Goal: Navigation & Orientation: Find specific page/section

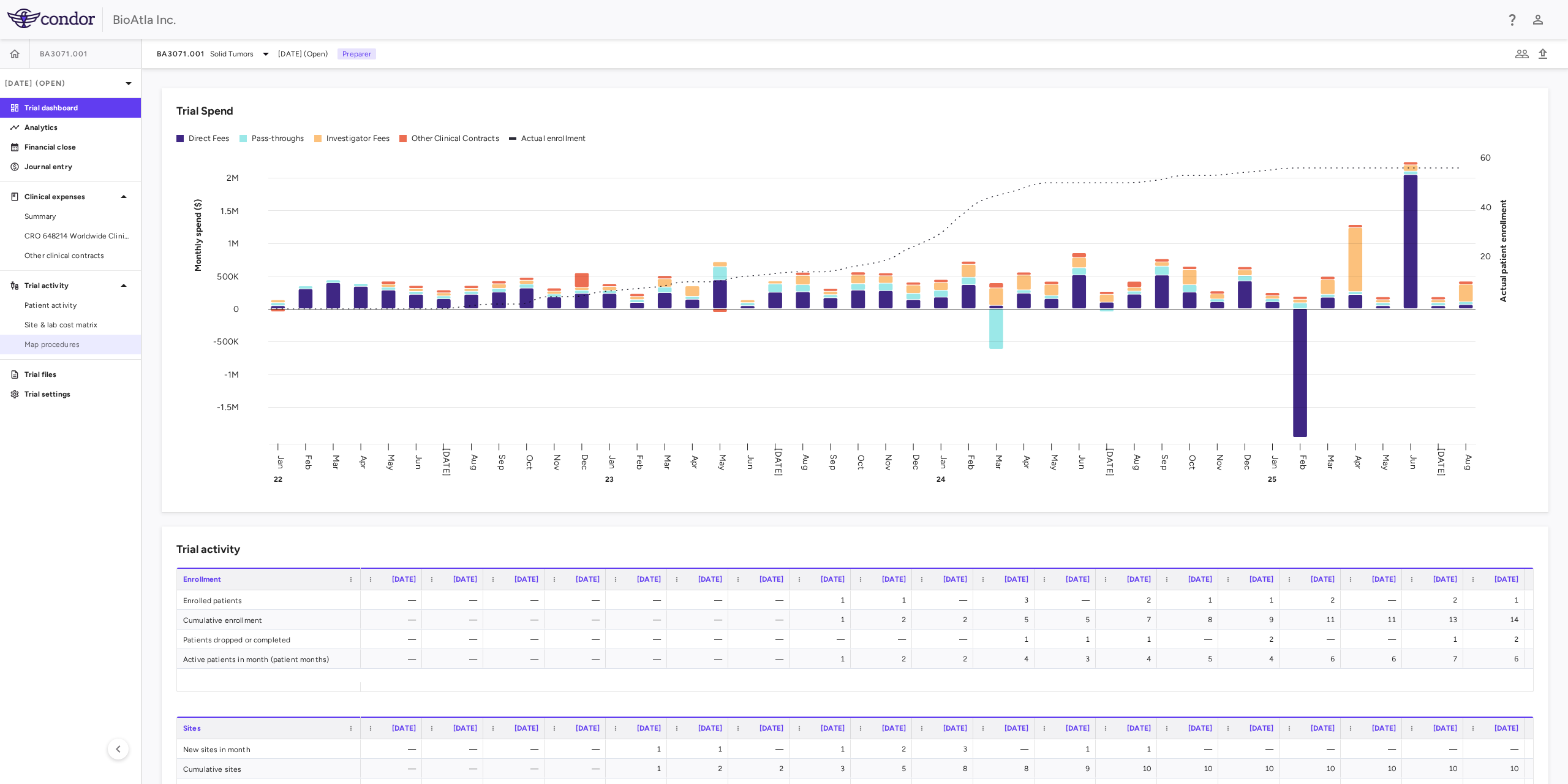
click at [55, 347] on span "Map procedures" at bounding box center [78, 344] width 107 height 11
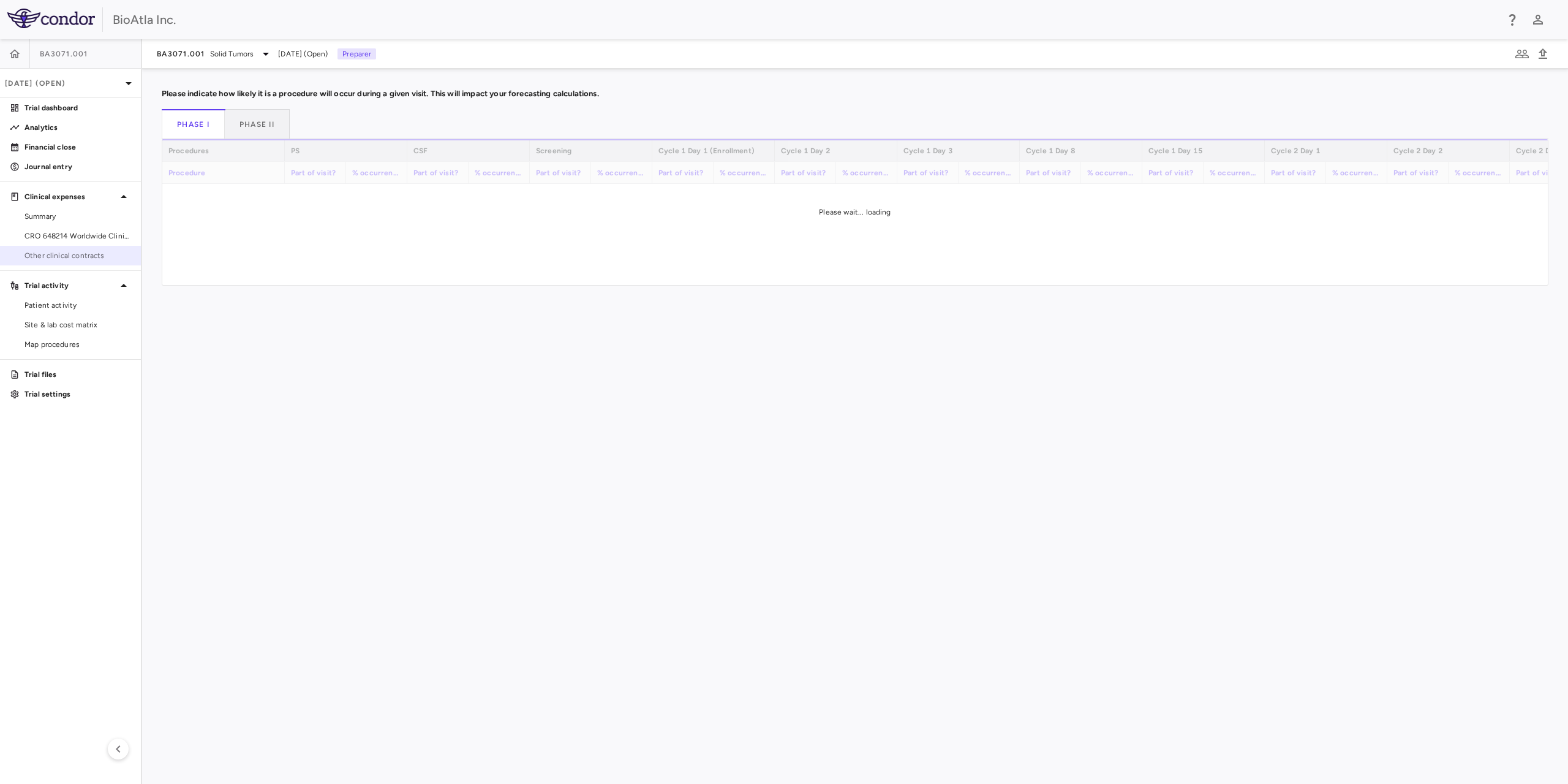
click at [54, 254] on span "Other clinical contracts" at bounding box center [78, 255] width 107 height 11
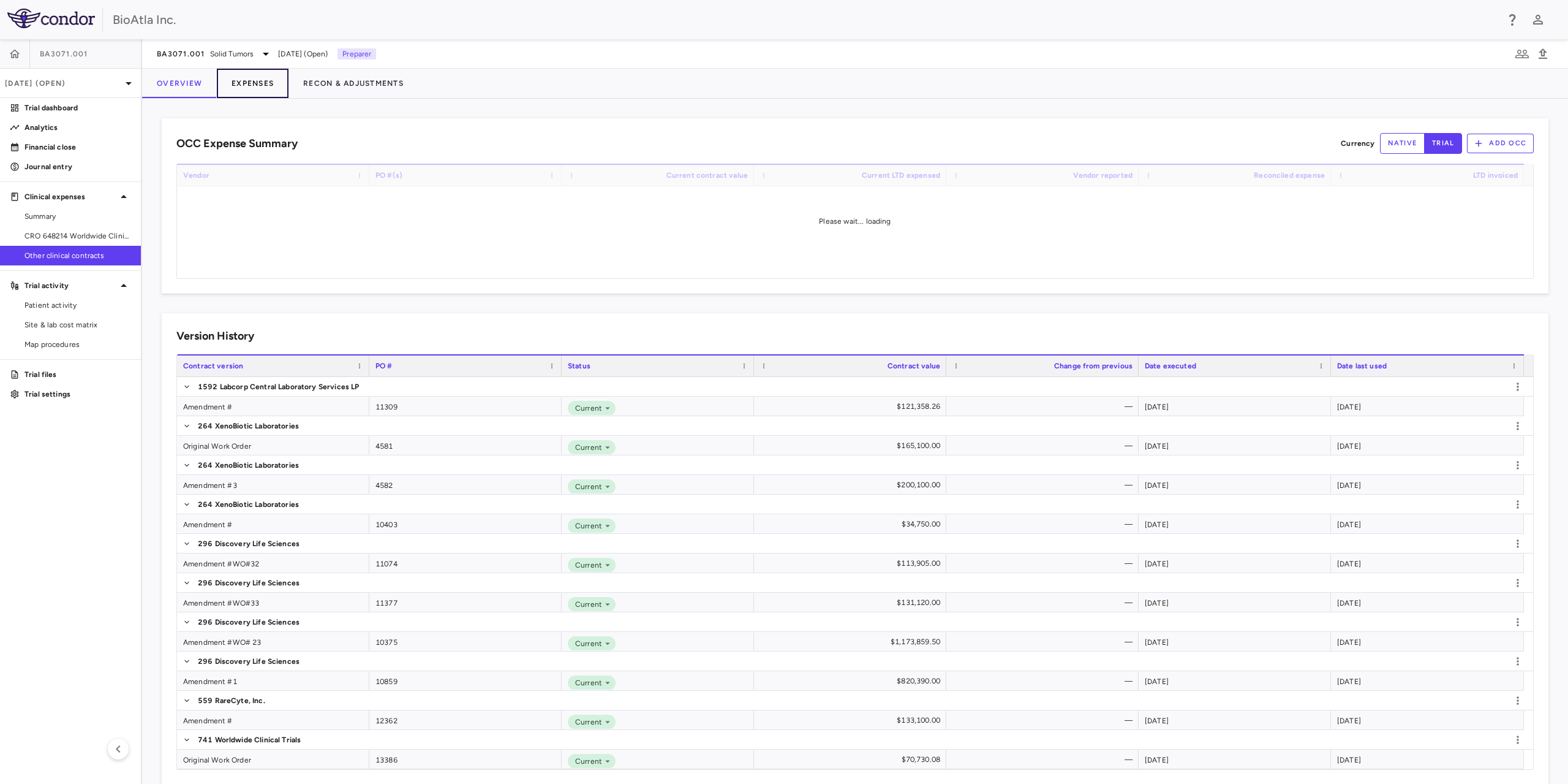
click at [249, 76] on button "Expenses" at bounding box center [253, 84] width 72 height 30
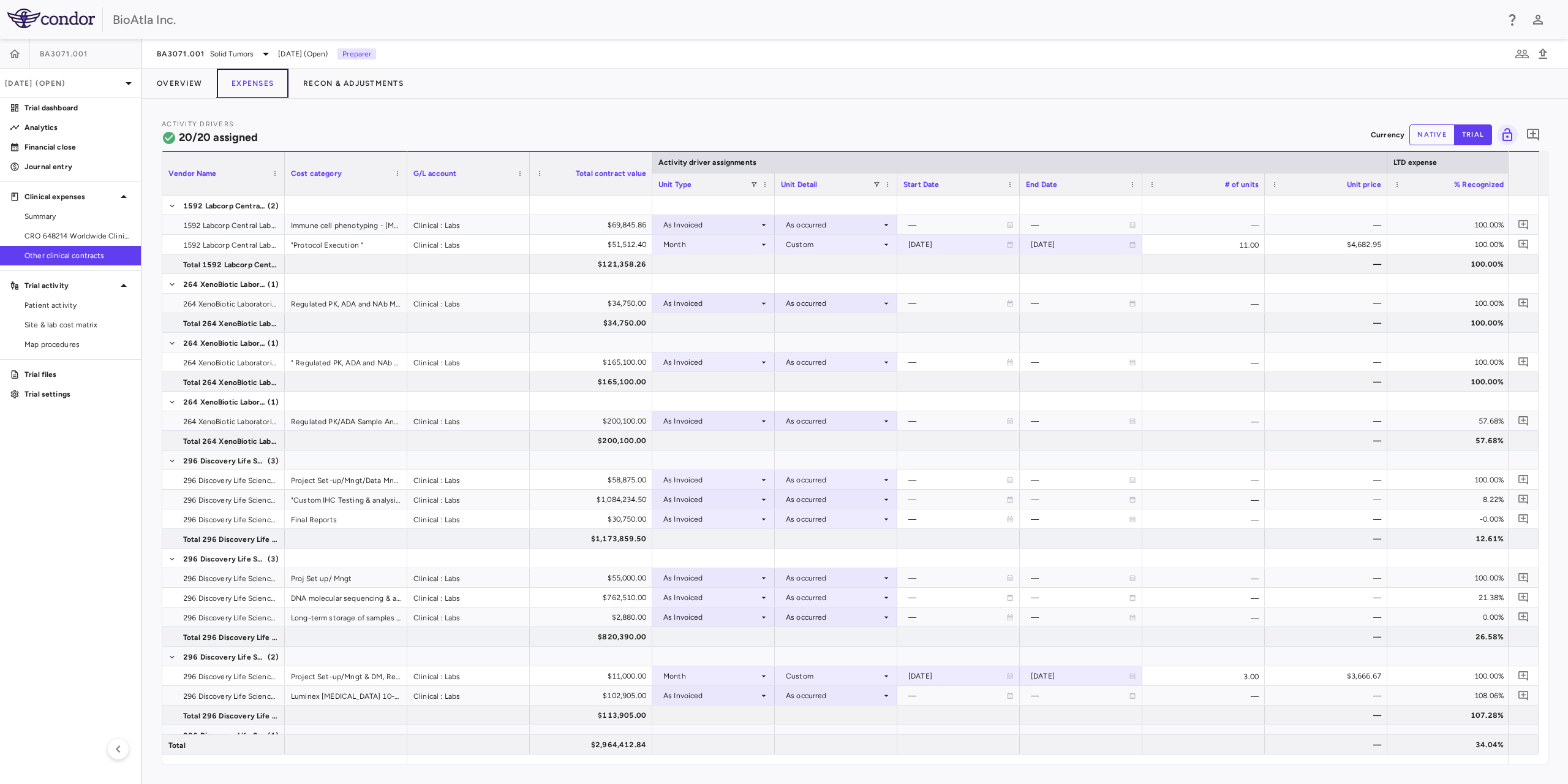
click at [260, 83] on button "Expenses" at bounding box center [253, 84] width 72 height 30
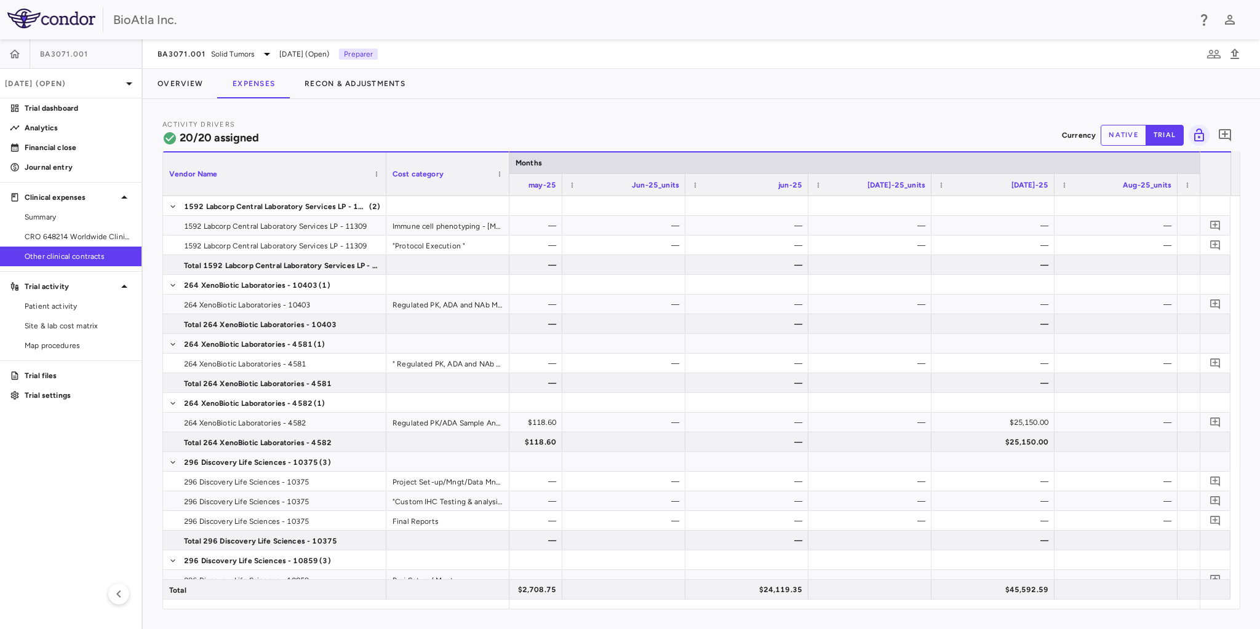
drag, startPoint x: 284, startPoint y: 163, endPoint x: 385, endPoint y: 194, distance: 104.9
click at [385, 194] on div at bounding box center [385, 174] width 5 height 43
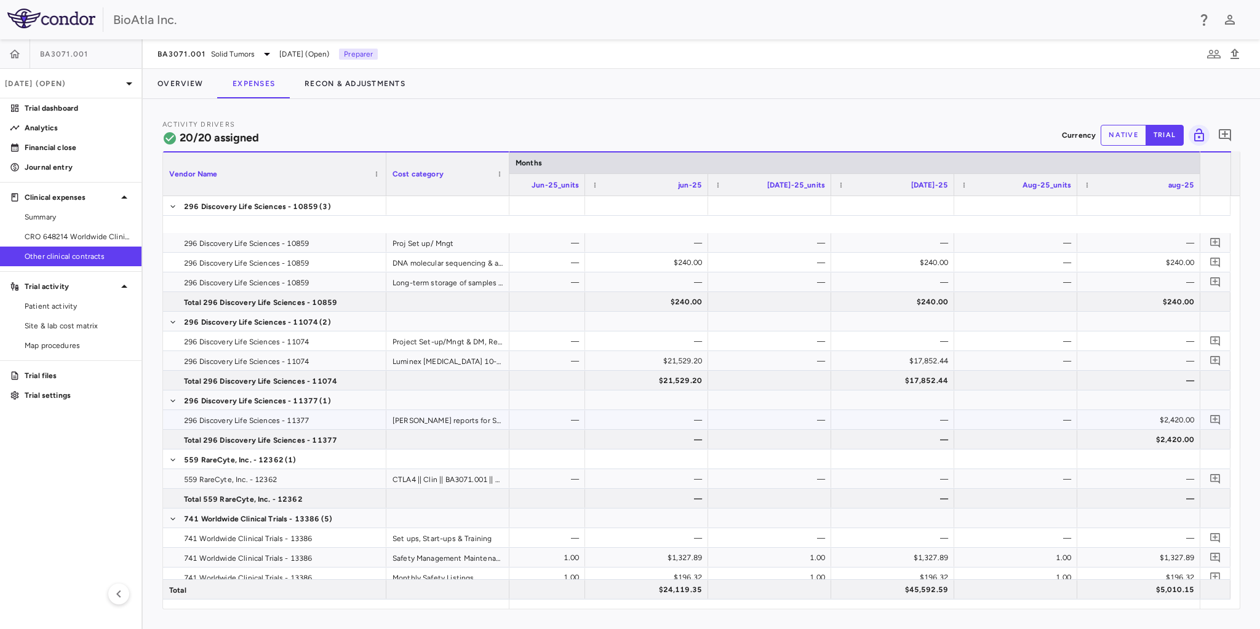
scroll to position [403, 0]
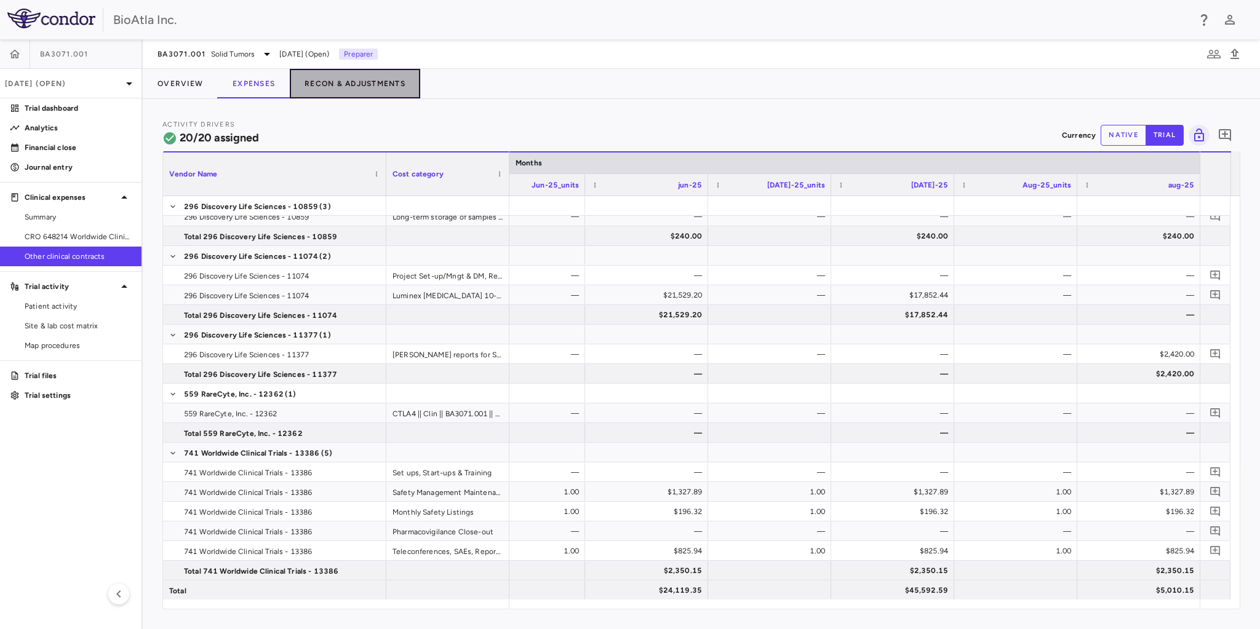
click at [369, 79] on button "Recon & Adjustments" at bounding box center [355, 84] width 130 height 30
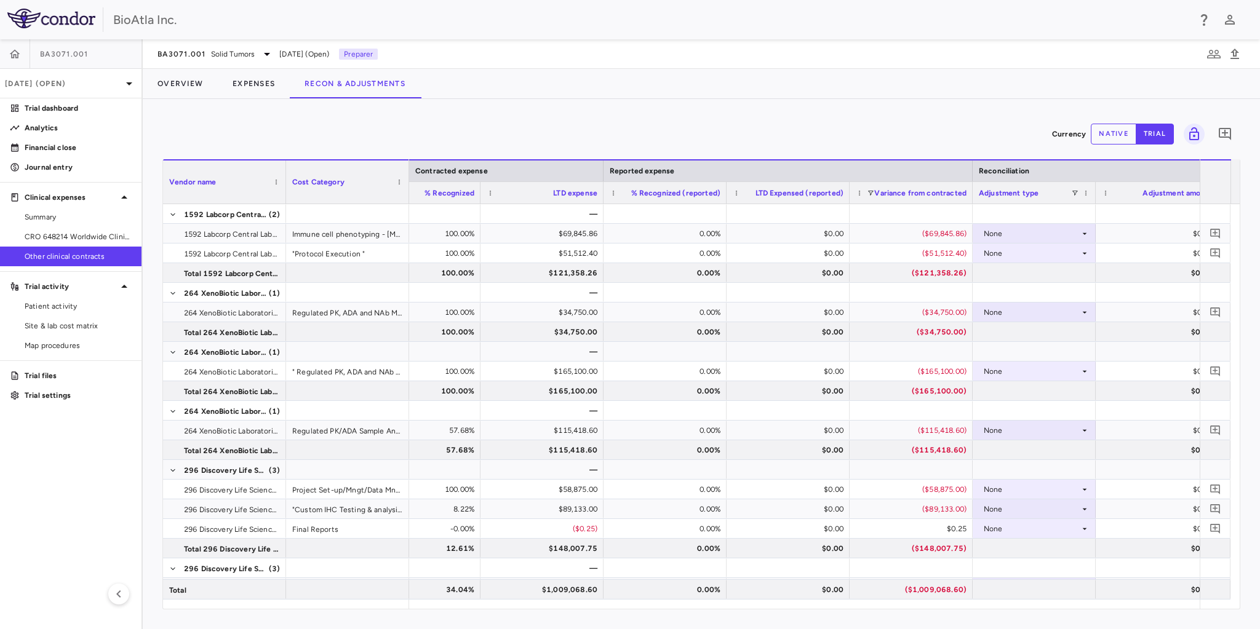
scroll to position [0, 1424]
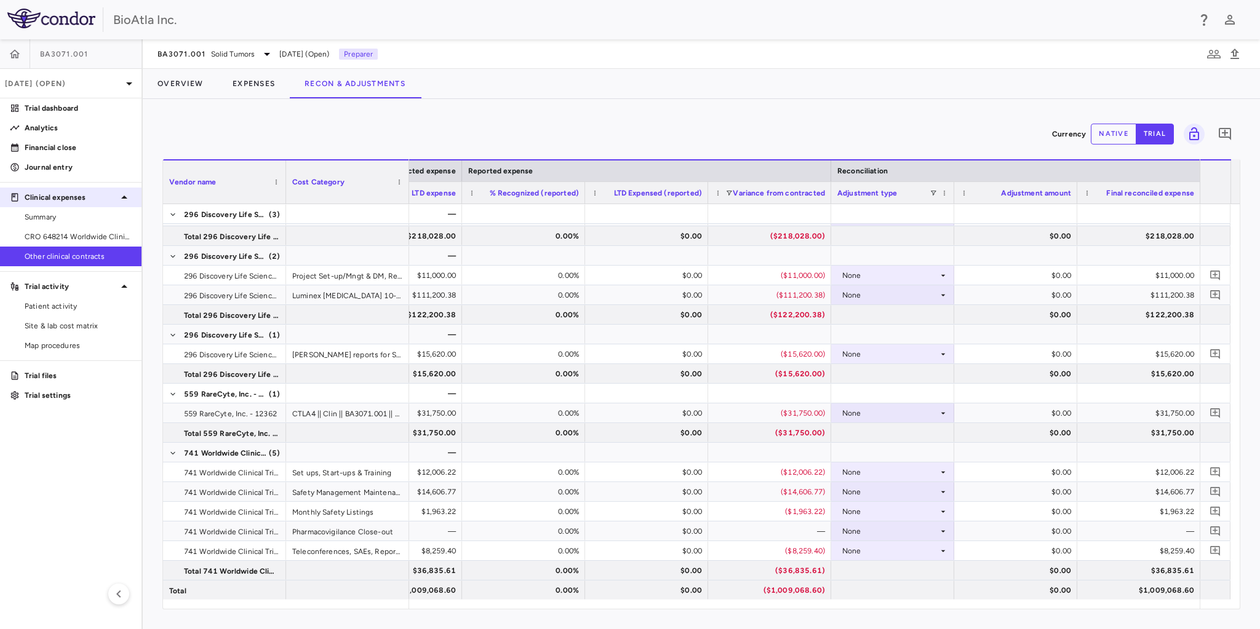
drag, startPoint x: 88, startPoint y: 233, endPoint x: 129, endPoint y: 206, distance: 48.5
click at [88, 233] on span "CRO 648214 Worldwide Clinical Trials Holdings, Inc." at bounding box center [78, 236] width 107 height 11
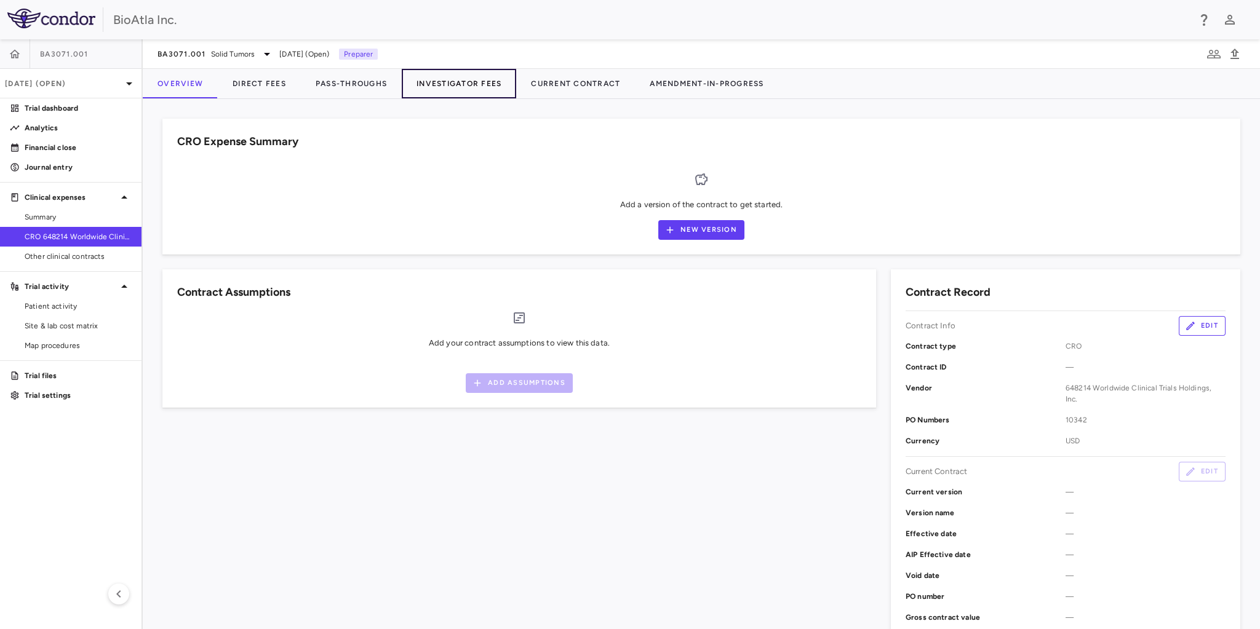
click at [462, 79] on button "Investigator Fees" at bounding box center [459, 84] width 114 height 30
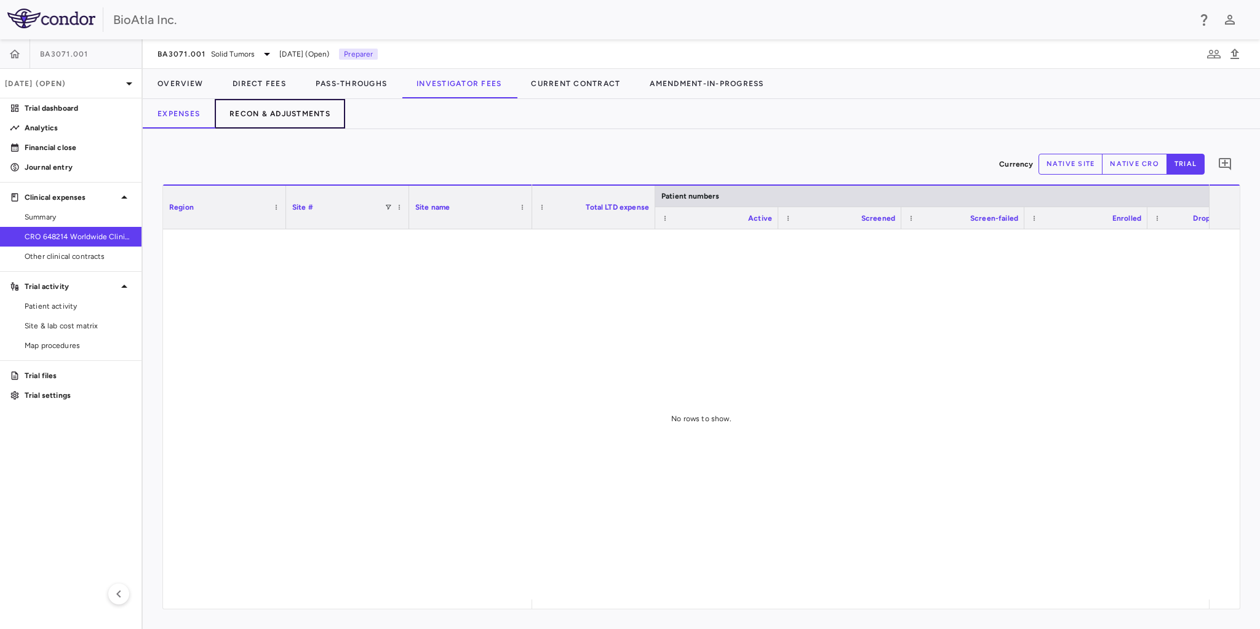
click at [285, 113] on button "Recon & Adjustments" at bounding box center [280, 114] width 130 height 30
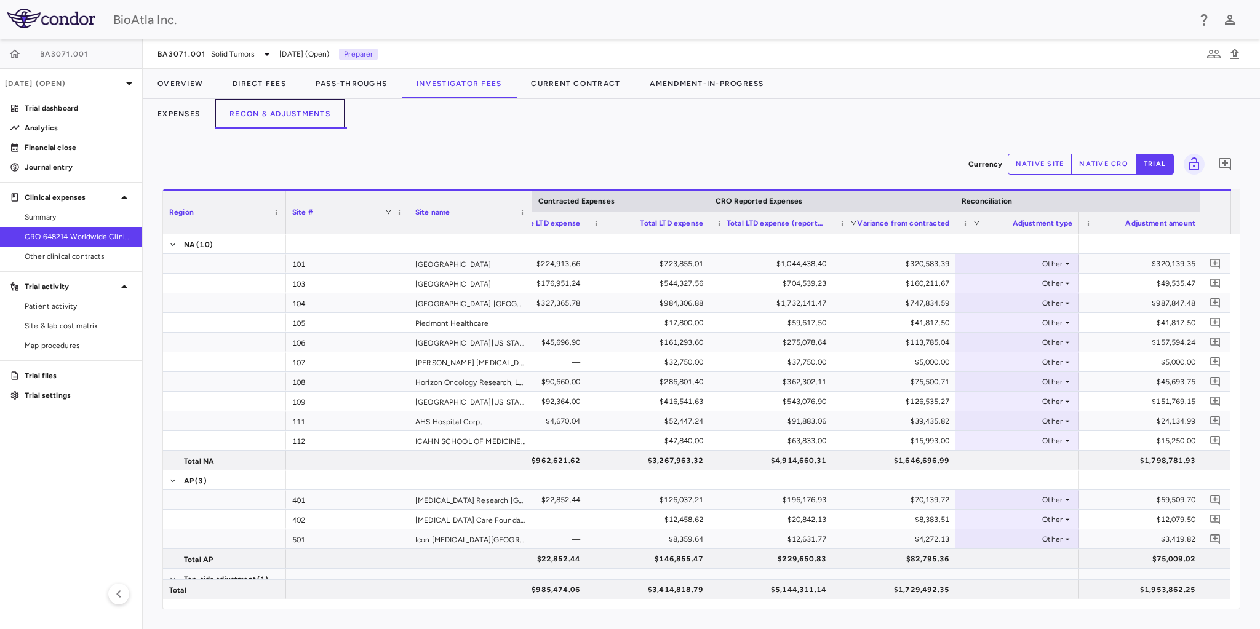
scroll to position [0, 429]
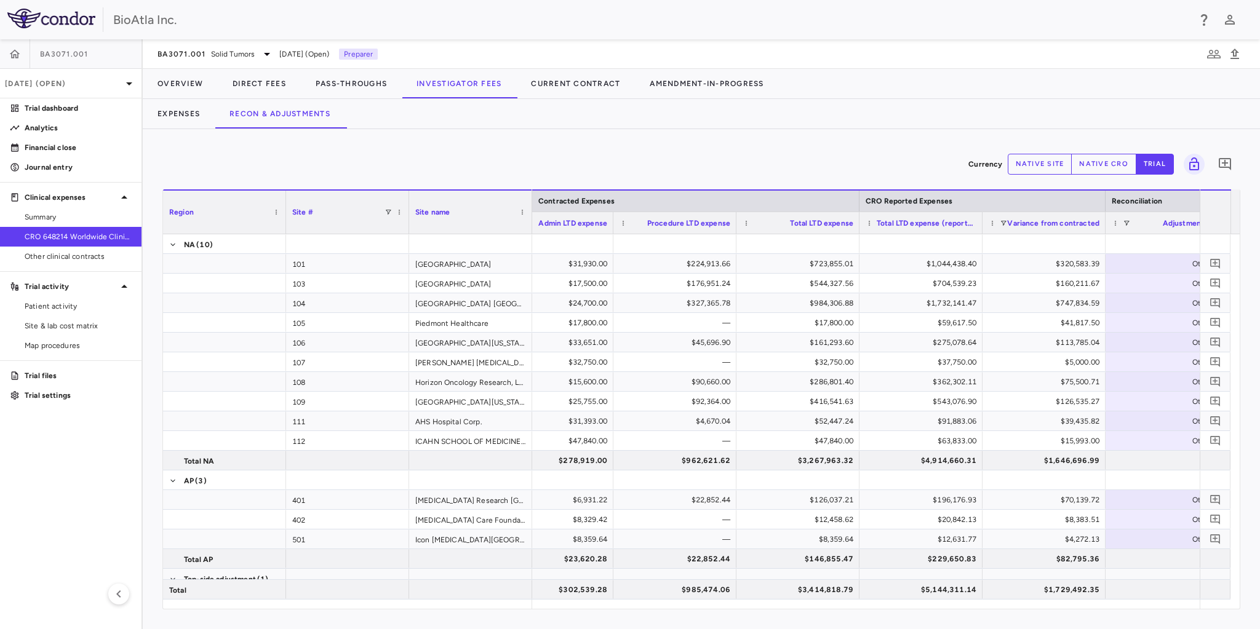
click at [1106, 164] on button "native cro" at bounding box center [1103, 164] width 65 height 21
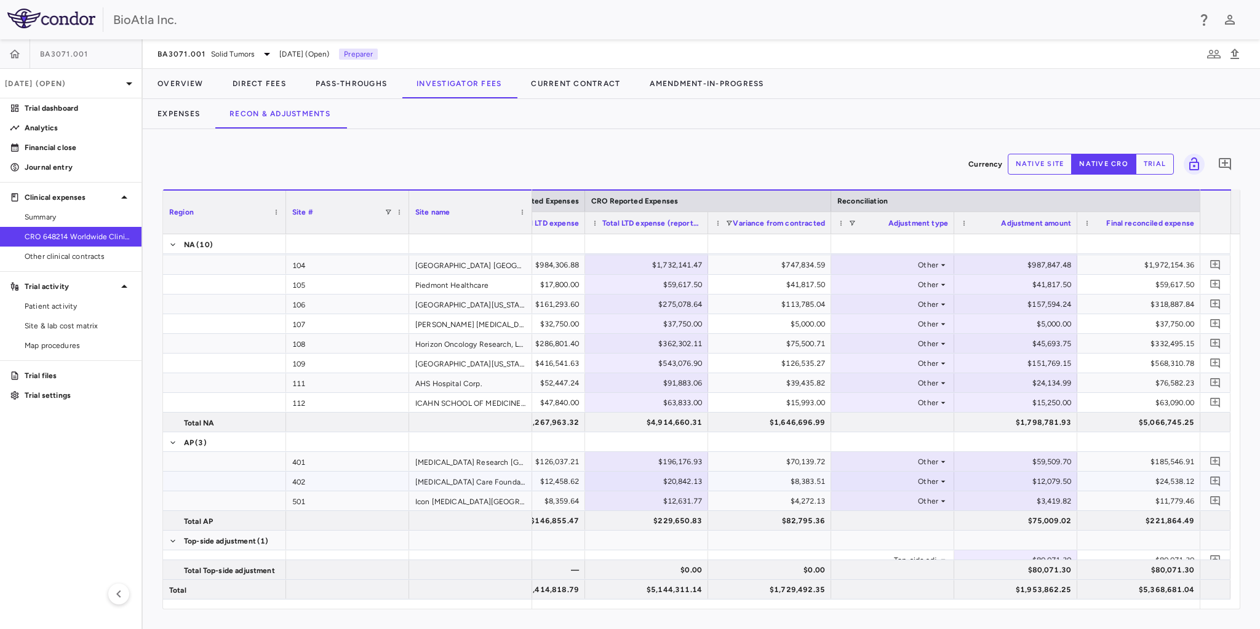
scroll to position [47, 0]
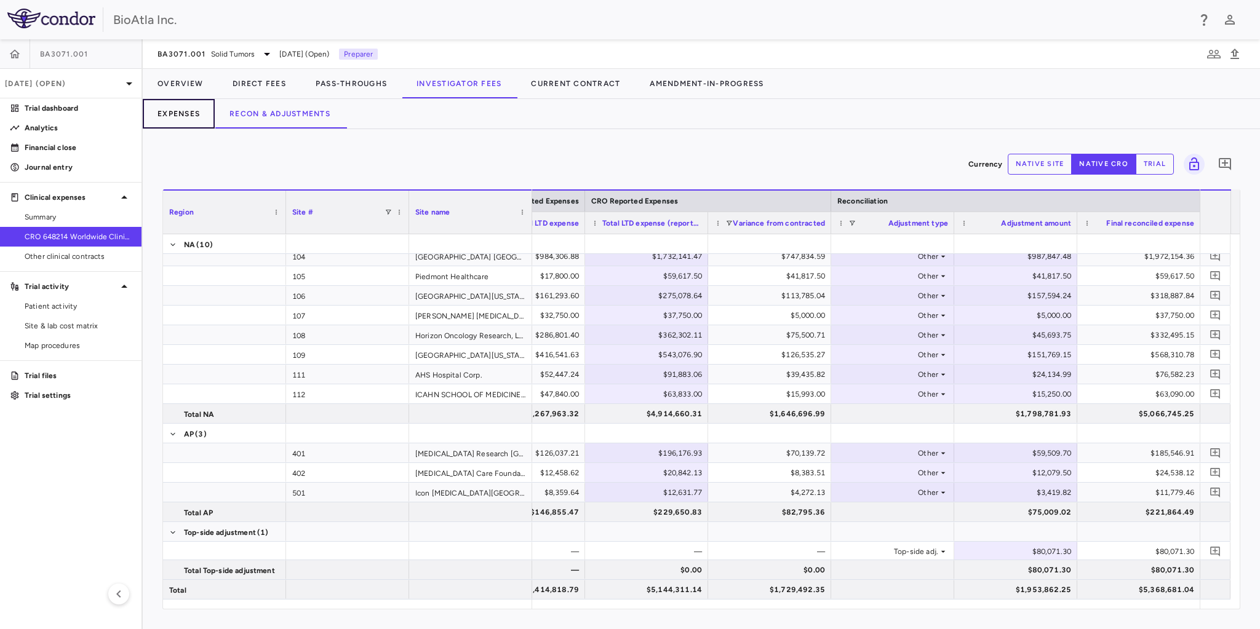
click at [180, 114] on button "Expenses" at bounding box center [179, 114] width 72 height 30
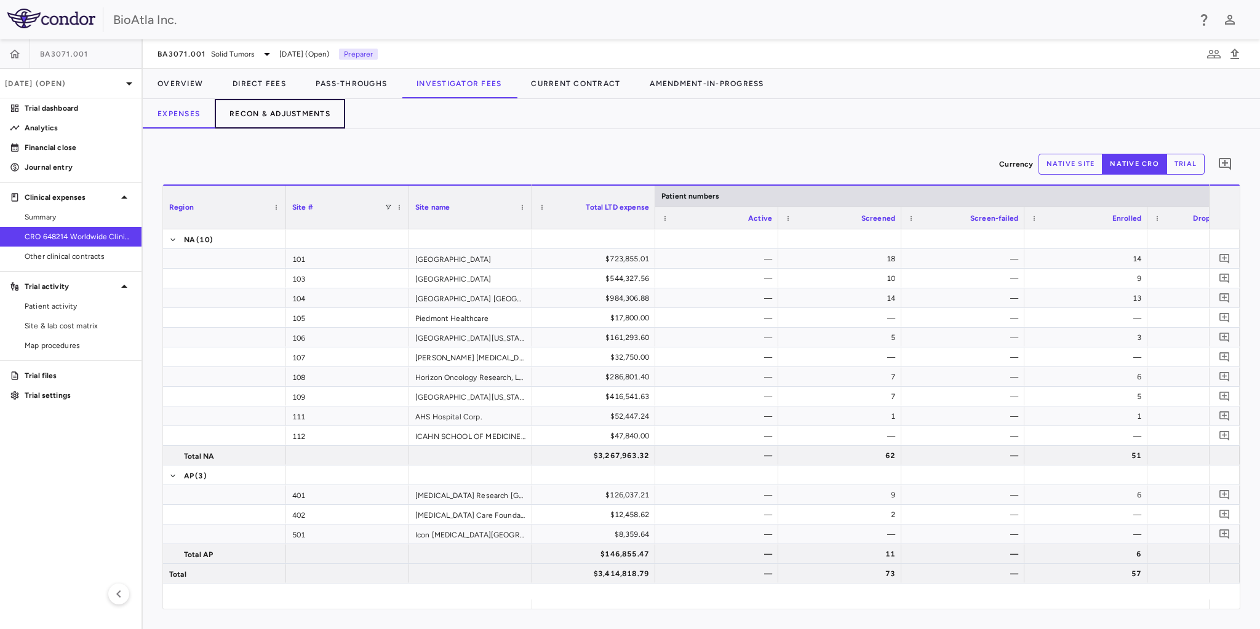
click at [288, 120] on button "Recon & Adjustments" at bounding box center [280, 114] width 130 height 30
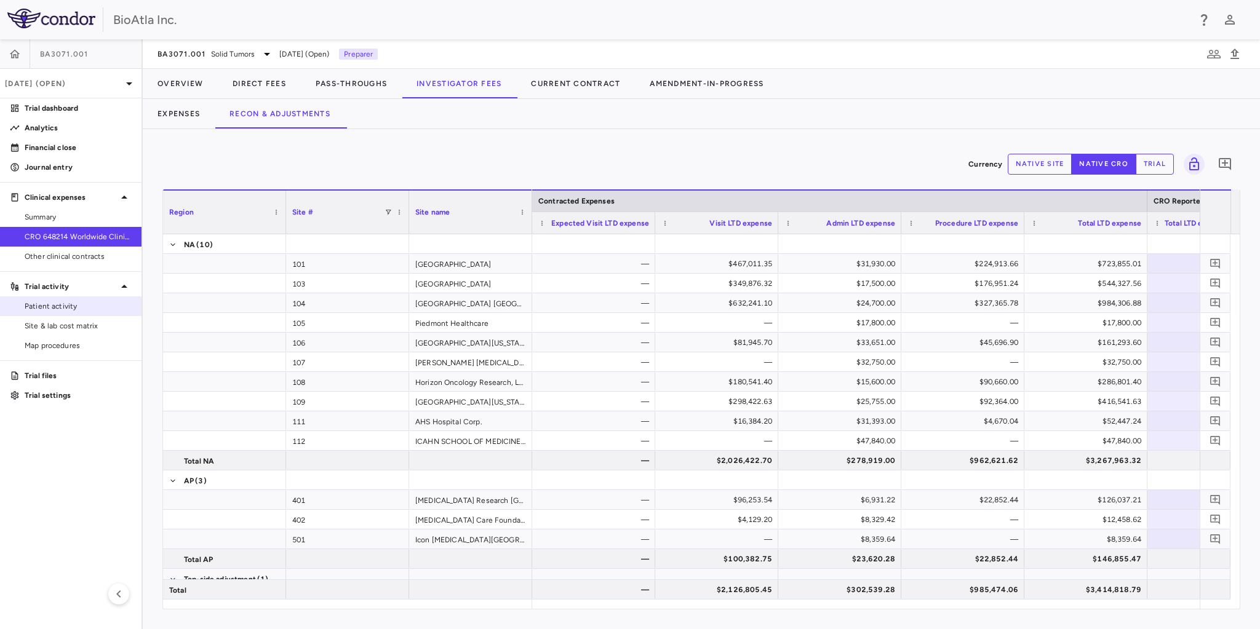
click at [69, 303] on span "Patient activity" at bounding box center [78, 306] width 107 height 11
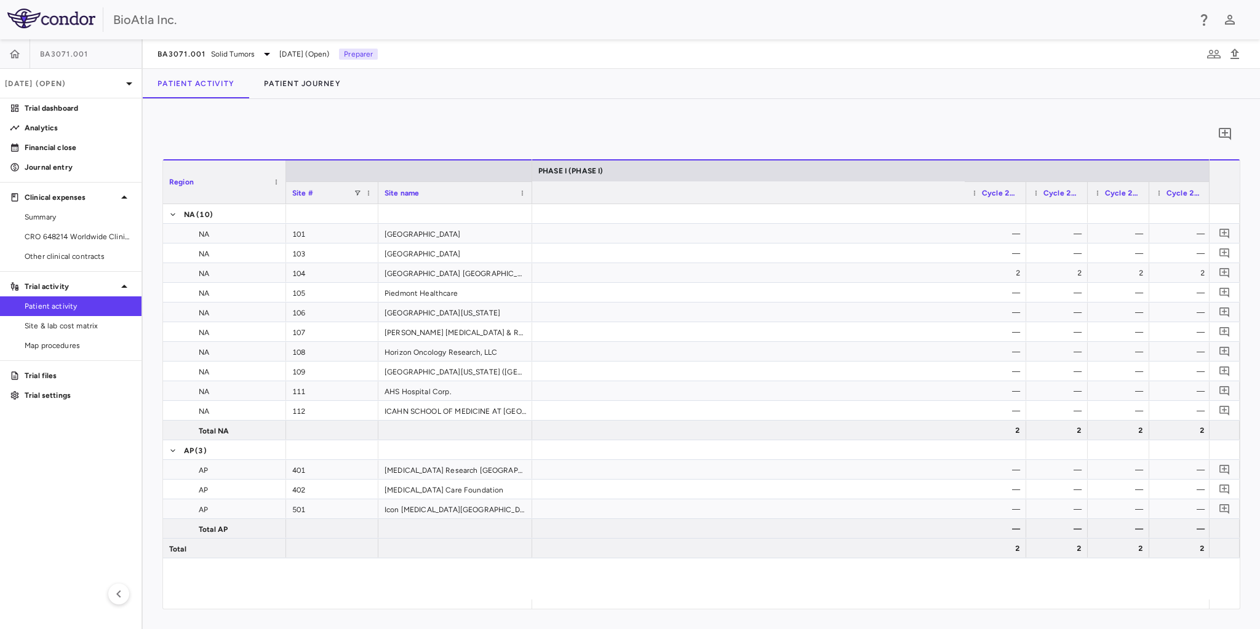
scroll to position [0, 5270]
